Goal: Transaction & Acquisition: Subscribe to service/newsletter

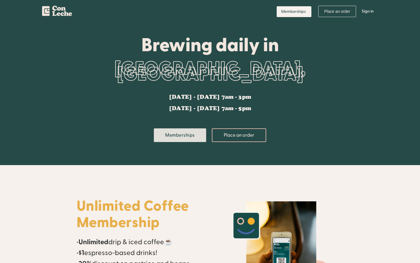
click at [192, 133] on link "Memberships" at bounding box center [180, 135] width 52 height 14
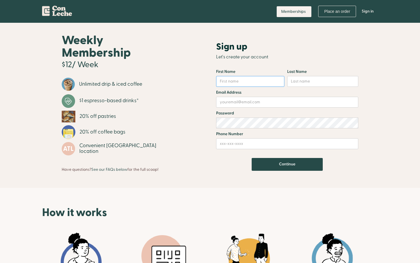
click at [243, 82] on input "Email Form" at bounding box center [250, 81] width 68 height 11
type input "raquel"
type input "2"
click at [243, 102] on input "raquel+2@gmail.com" at bounding box center [287, 102] width 142 height 11
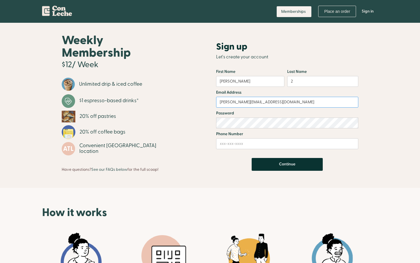
type input "raquel+2@memberstack.com"
click at [287, 164] on input "Continue" at bounding box center [287, 164] width 71 height 13
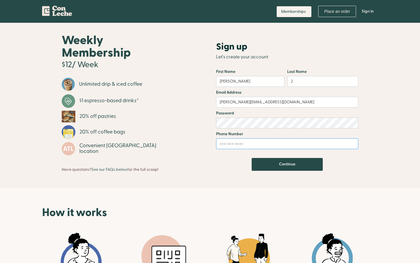
click at [241, 145] on input "Email Form" at bounding box center [287, 143] width 142 height 11
type input "1234567890"
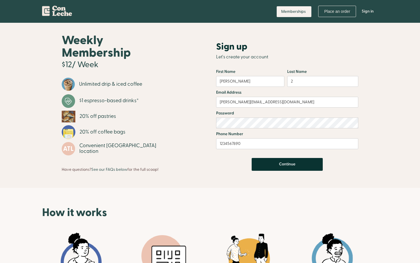
click at [267, 165] on input "Continue" at bounding box center [287, 164] width 71 height 13
